Goal: Check status: Check status

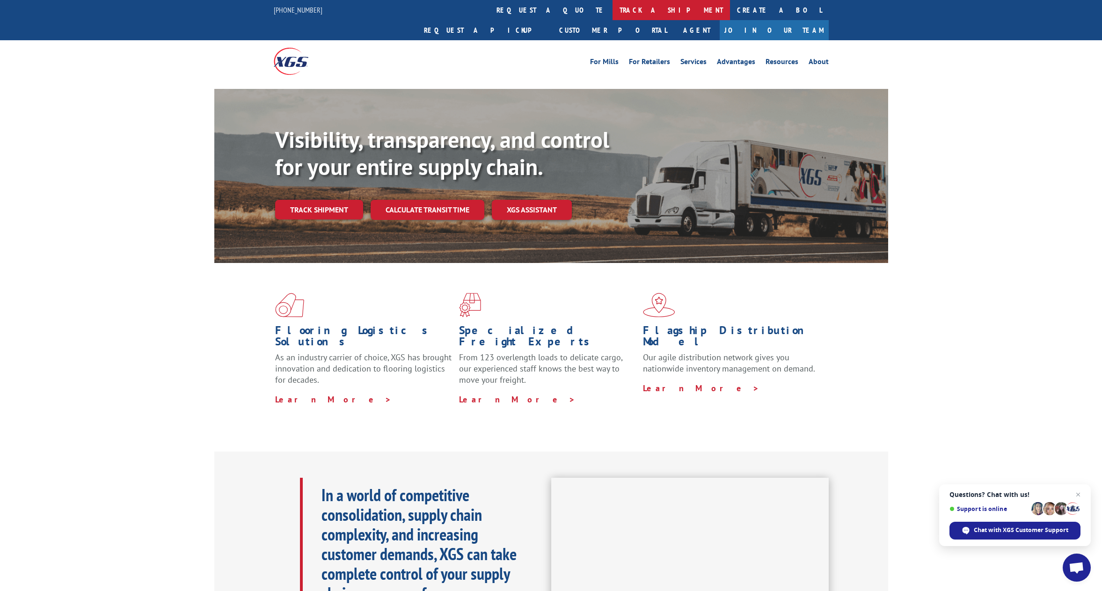
click at [612, 12] on link "track a shipment" at bounding box center [670, 10] width 117 height 20
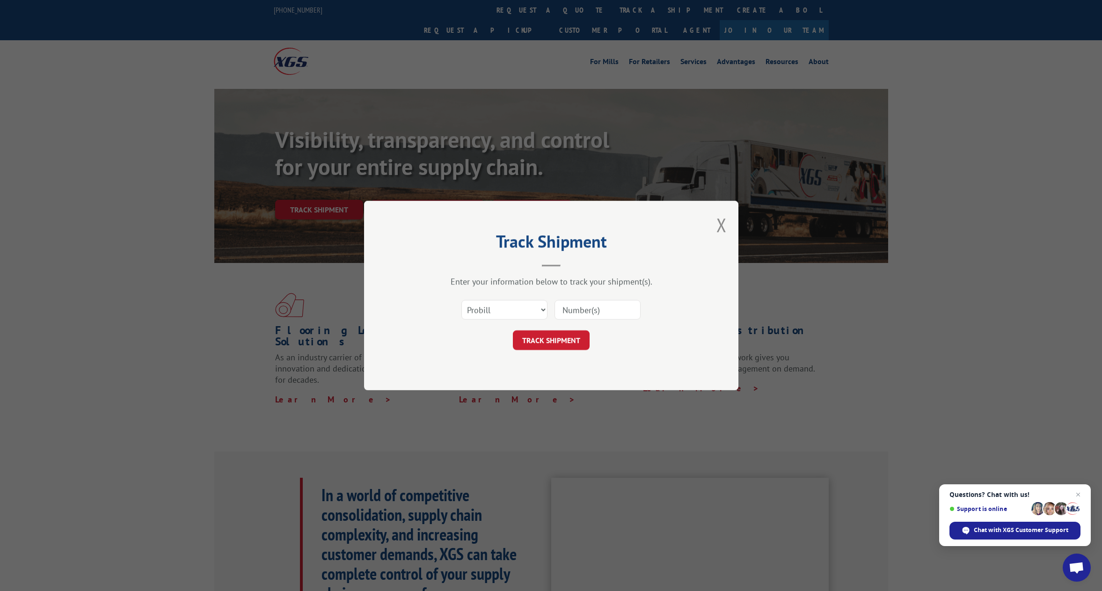
click at [602, 309] on input at bounding box center [597, 310] width 86 height 20
paste input "6000319"
type input "6000319"
click button "TRACK SHIPMENT" at bounding box center [551, 340] width 77 height 20
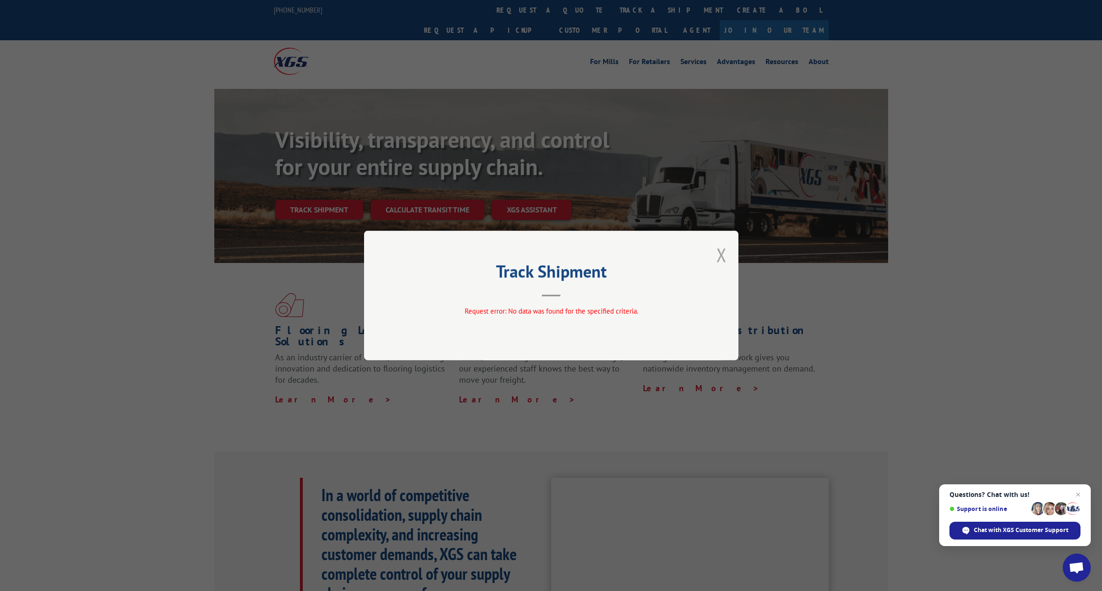
click at [723, 254] on button "Close modal" at bounding box center [721, 254] width 10 height 25
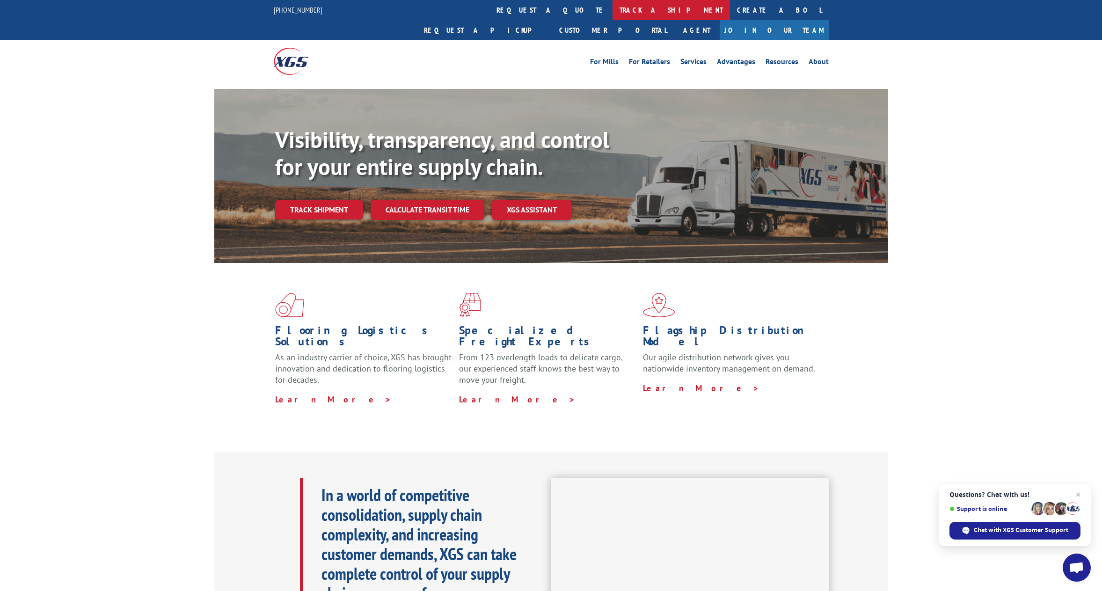
click at [612, 15] on link "track a shipment" at bounding box center [670, 10] width 117 height 20
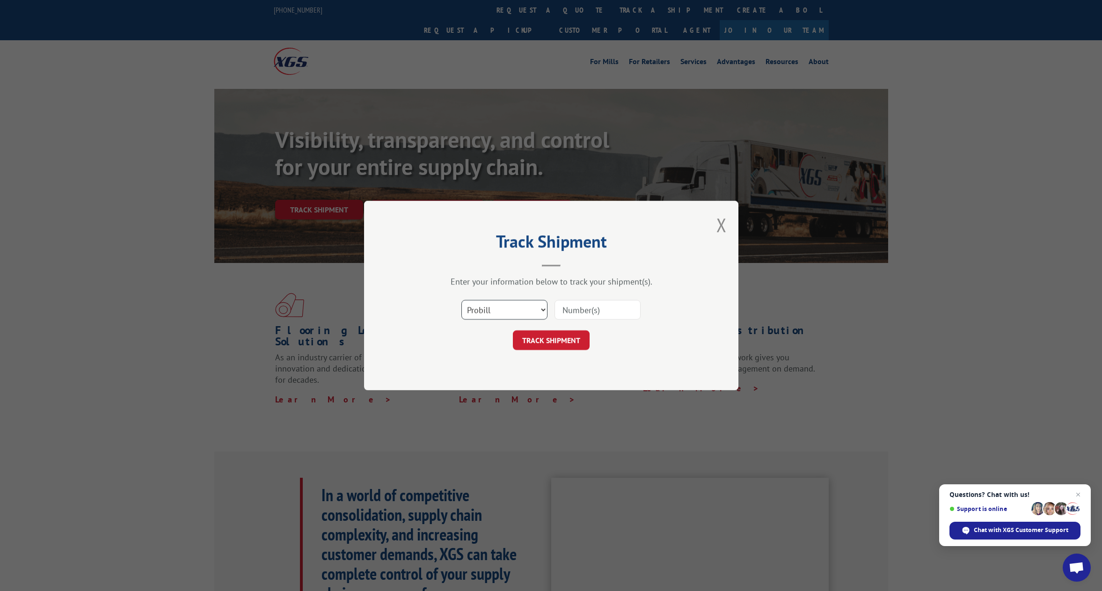
click at [534, 305] on select "Select category... Probill BOL PO" at bounding box center [504, 310] width 86 height 20
select select "bol"
click at [461, 300] on select "Select category... Probill BOL PO" at bounding box center [504, 310] width 86 height 20
click at [595, 312] on input at bounding box center [597, 310] width 86 height 20
type input "6000319"
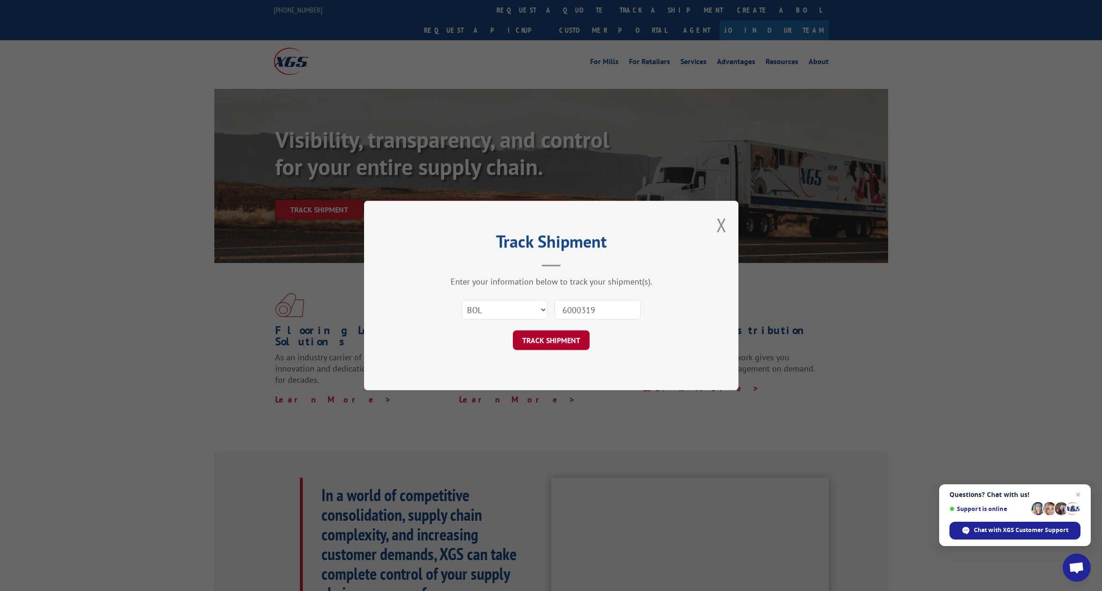
click at [538, 346] on button "TRACK SHIPMENT" at bounding box center [551, 340] width 77 height 20
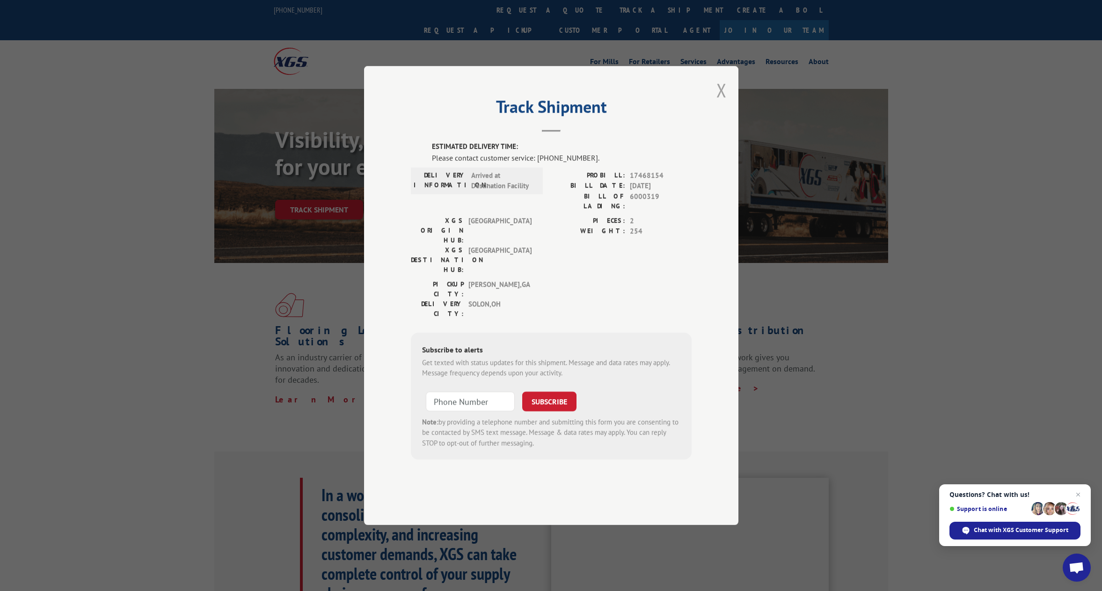
click at [726, 102] on button "Close modal" at bounding box center [721, 90] width 10 height 25
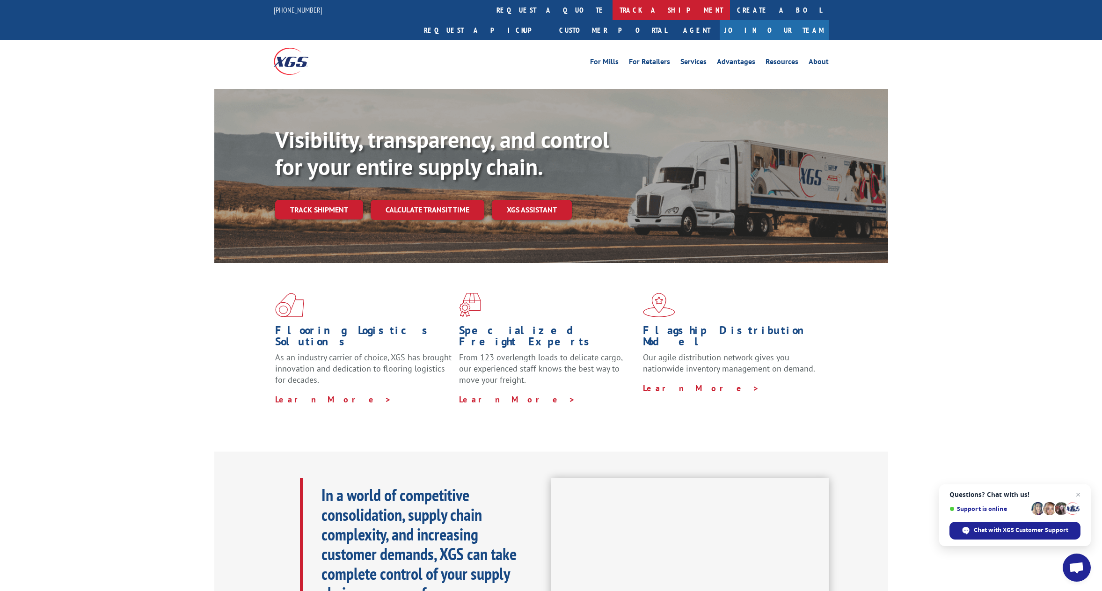
click at [612, 13] on link "track a shipment" at bounding box center [670, 10] width 117 height 20
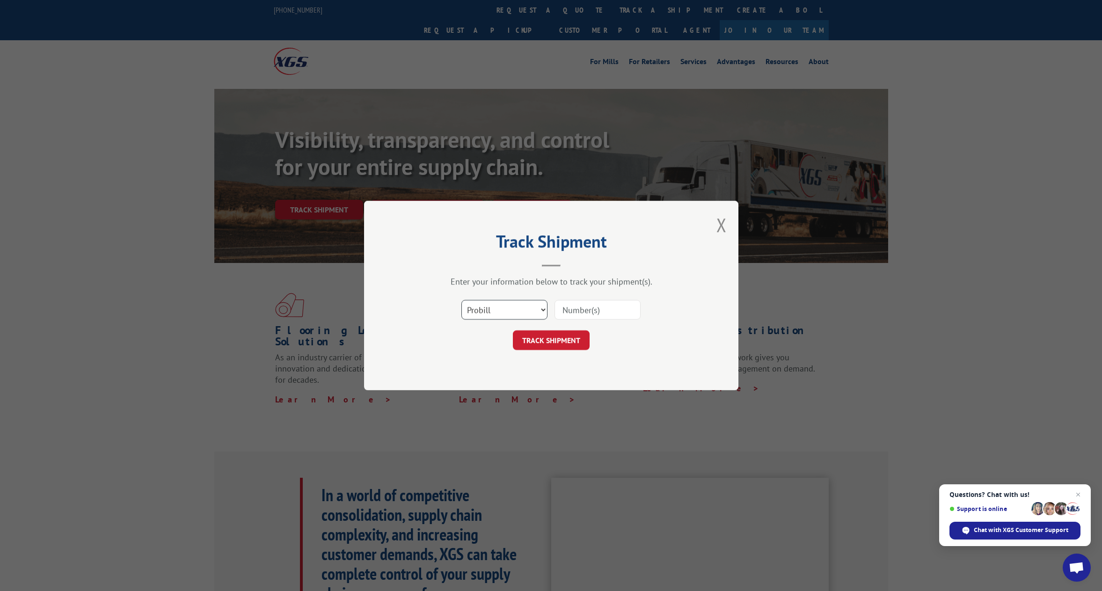
click at [531, 309] on select "Select category... Probill BOL PO" at bounding box center [504, 310] width 86 height 20
select select "bol"
click at [461, 300] on select "Select category... Probill BOL PO" at bounding box center [504, 310] width 86 height 20
click at [573, 313] on input at bounding box center [597, 310] width 86 height 20
paste input "6000319"
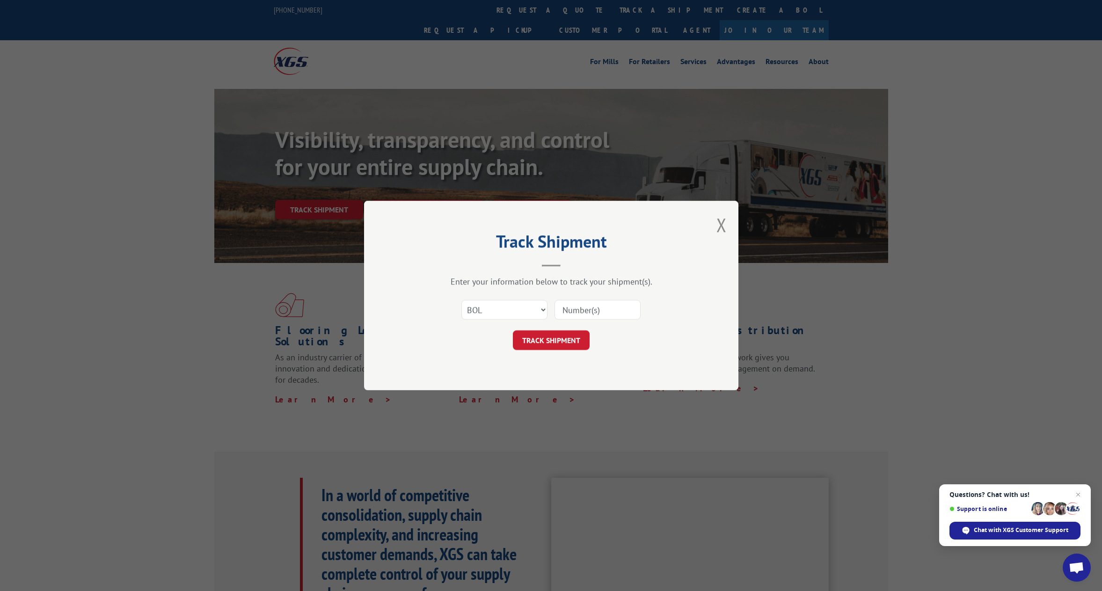
type input "6000319"
click button "TRACK SHIPMENT" at bounding box center [551, 340] width 77 height 20
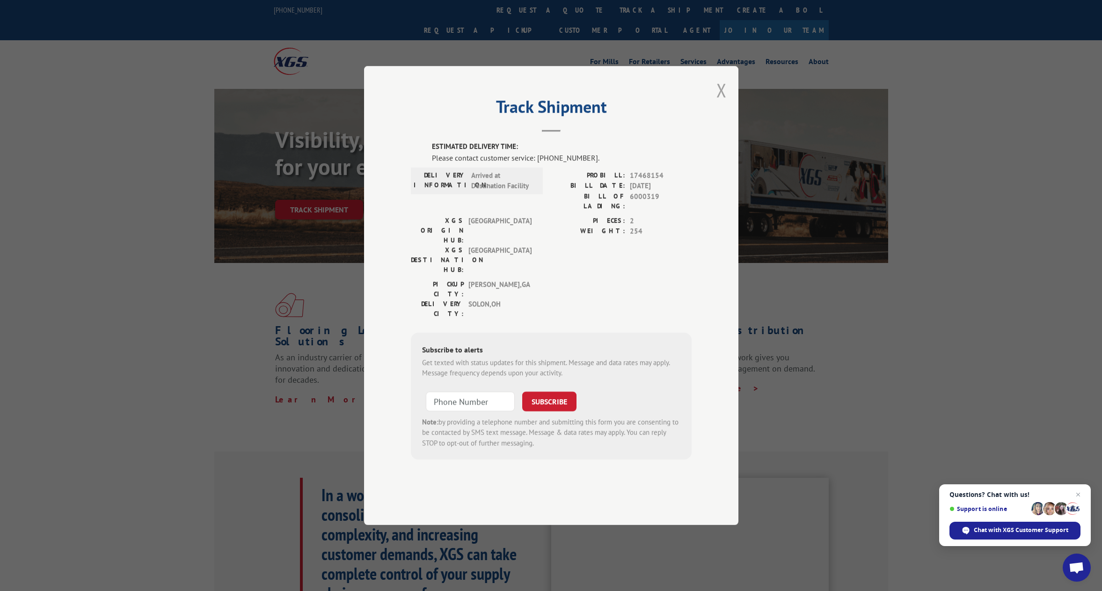
click at [716, 102] on button "Close modal" at bounding box center [721, 90] width 10 height 25
